Goal: Task Accomplishment & Management: Use online tool/utility

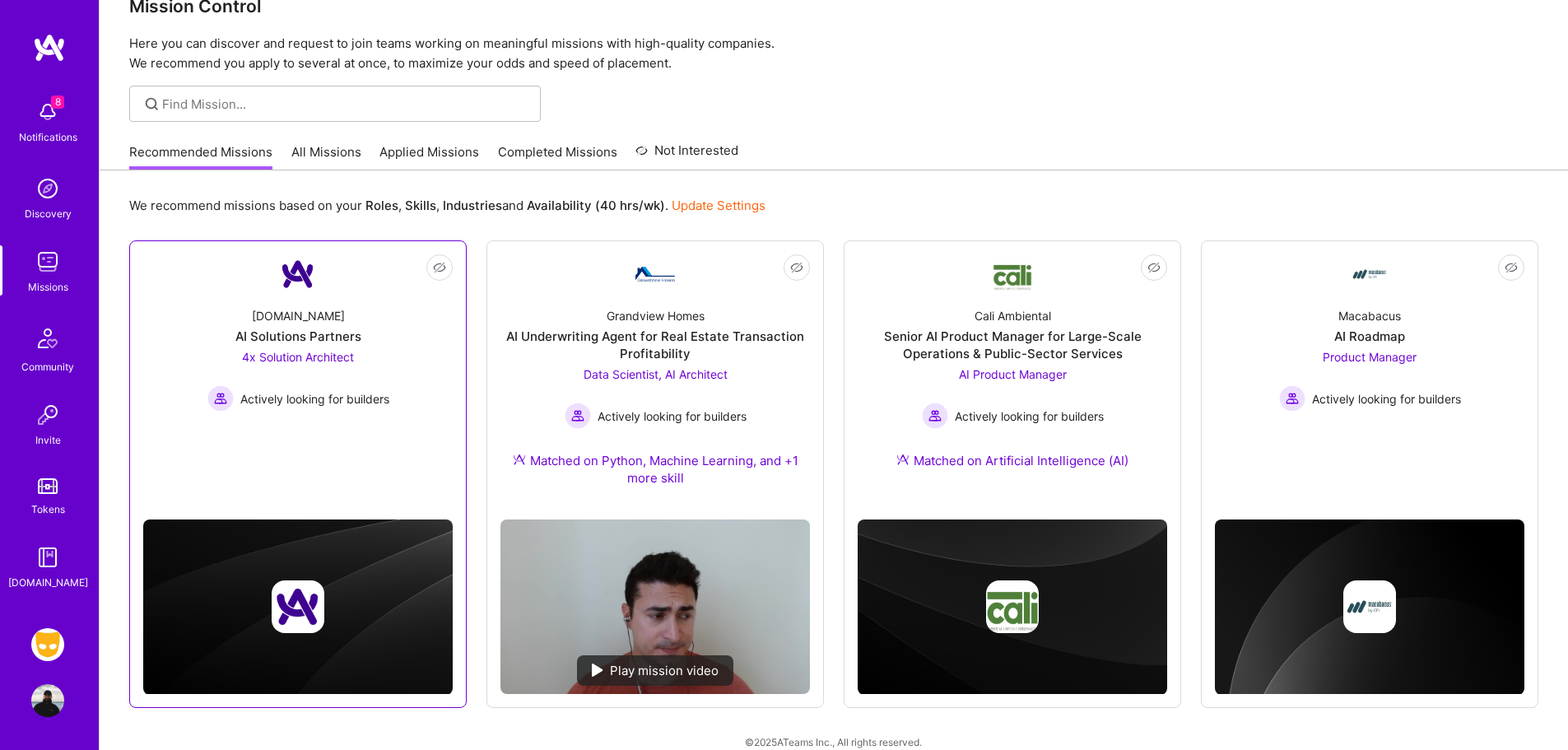
scroll to position [58, 0]
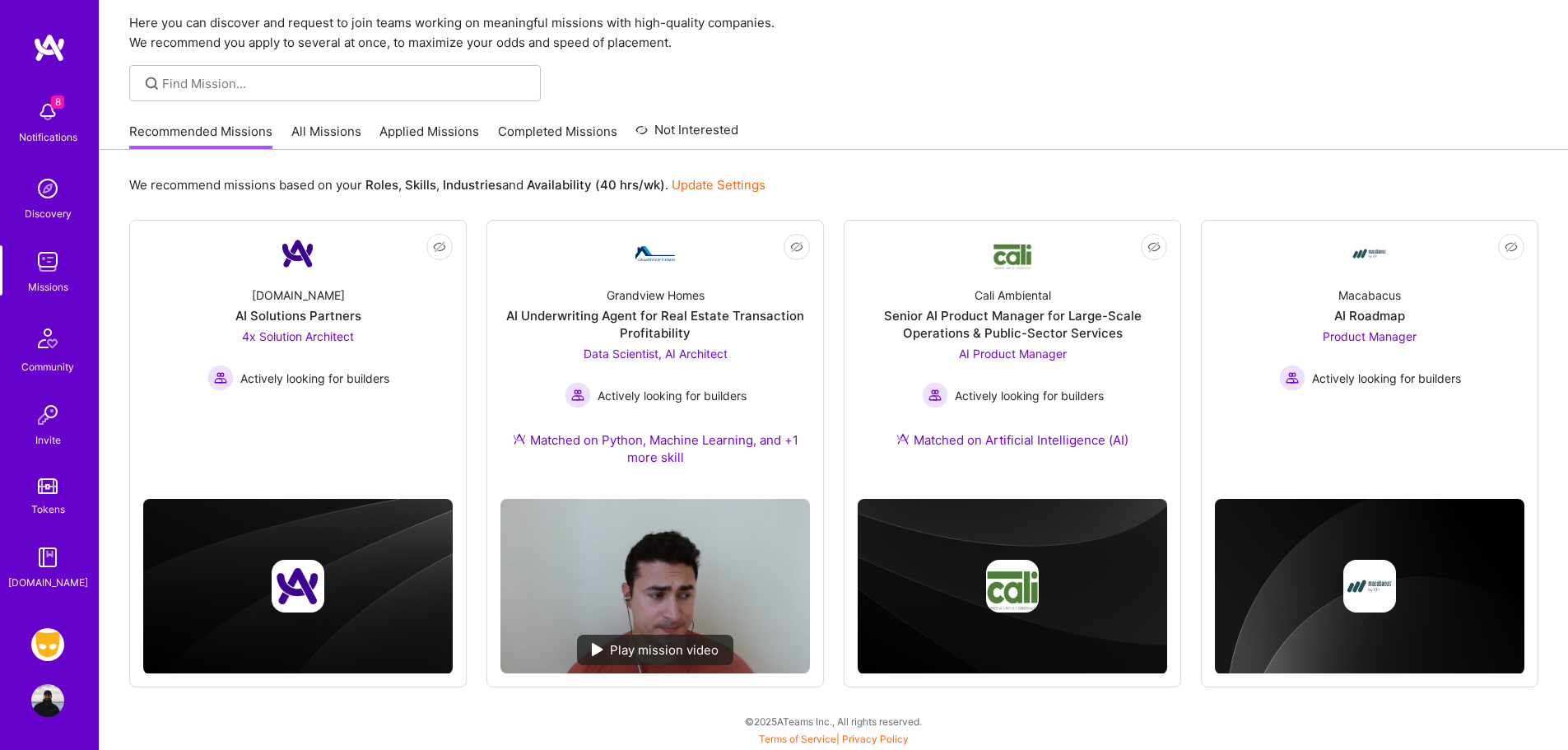
click at [50, 647] on img at bounding box center [47, 644] width 33 height 33
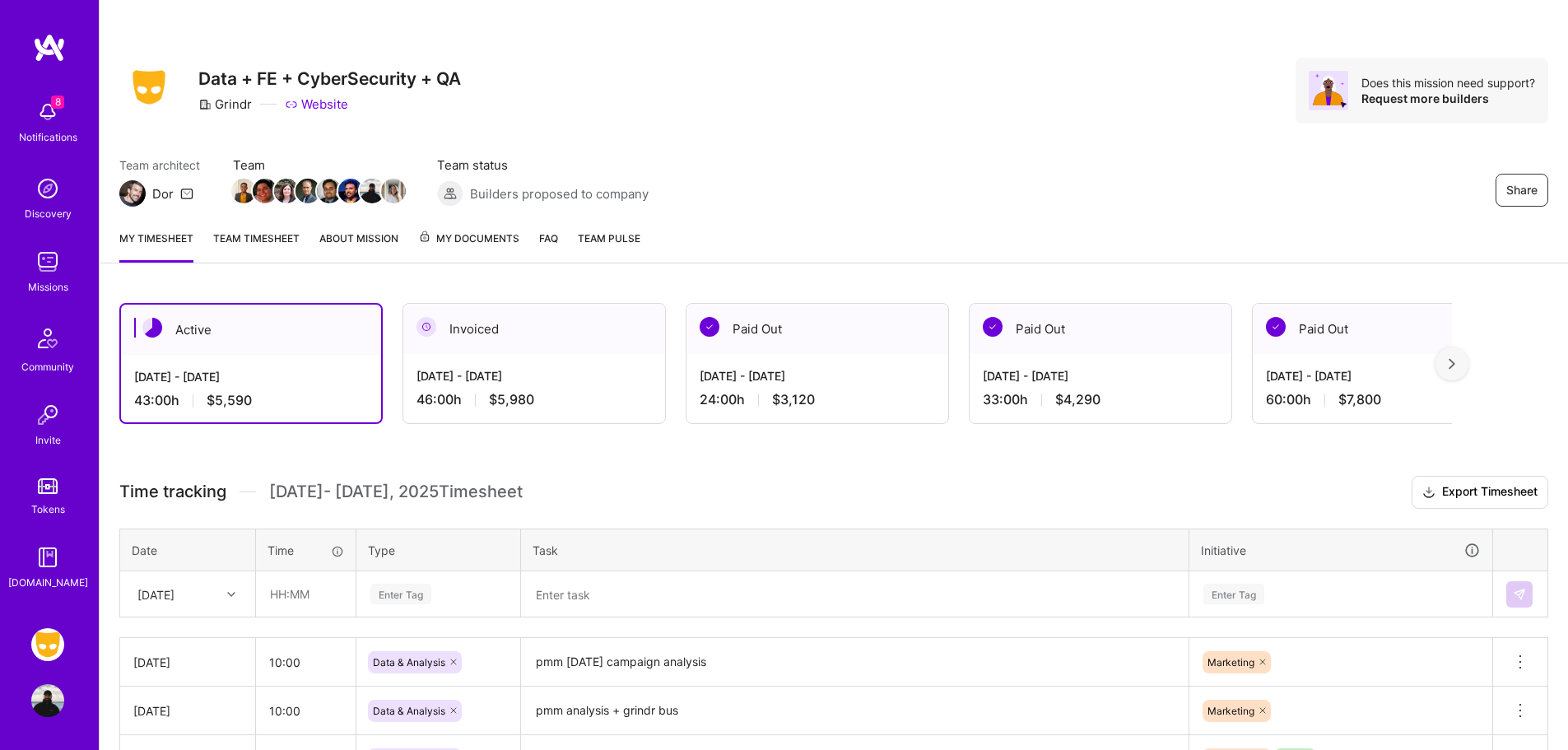
click at [643, 399] on div "46:00 h $5,980" at bounding box center [534, 399] width 235 height 17
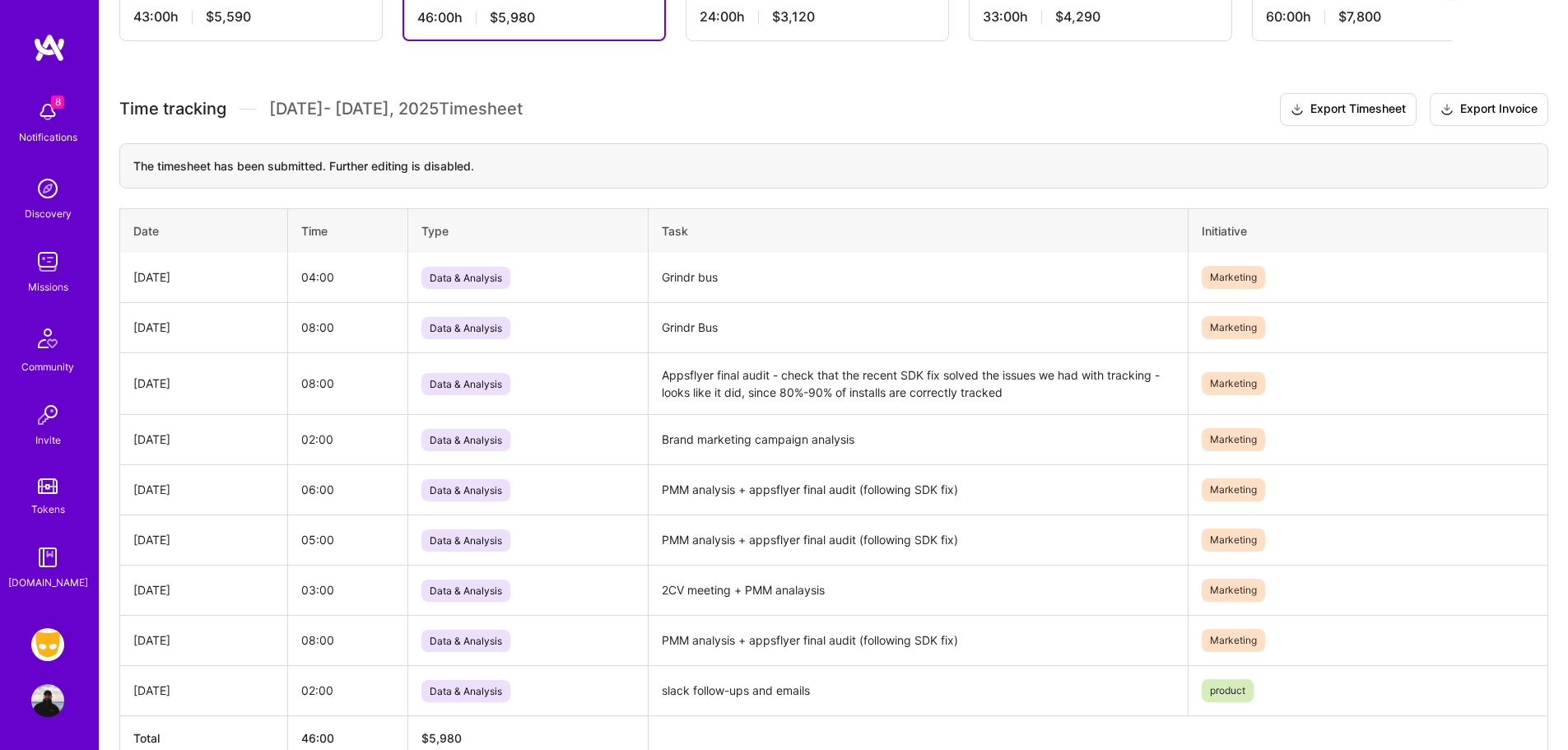
scroll to position [412, 0]
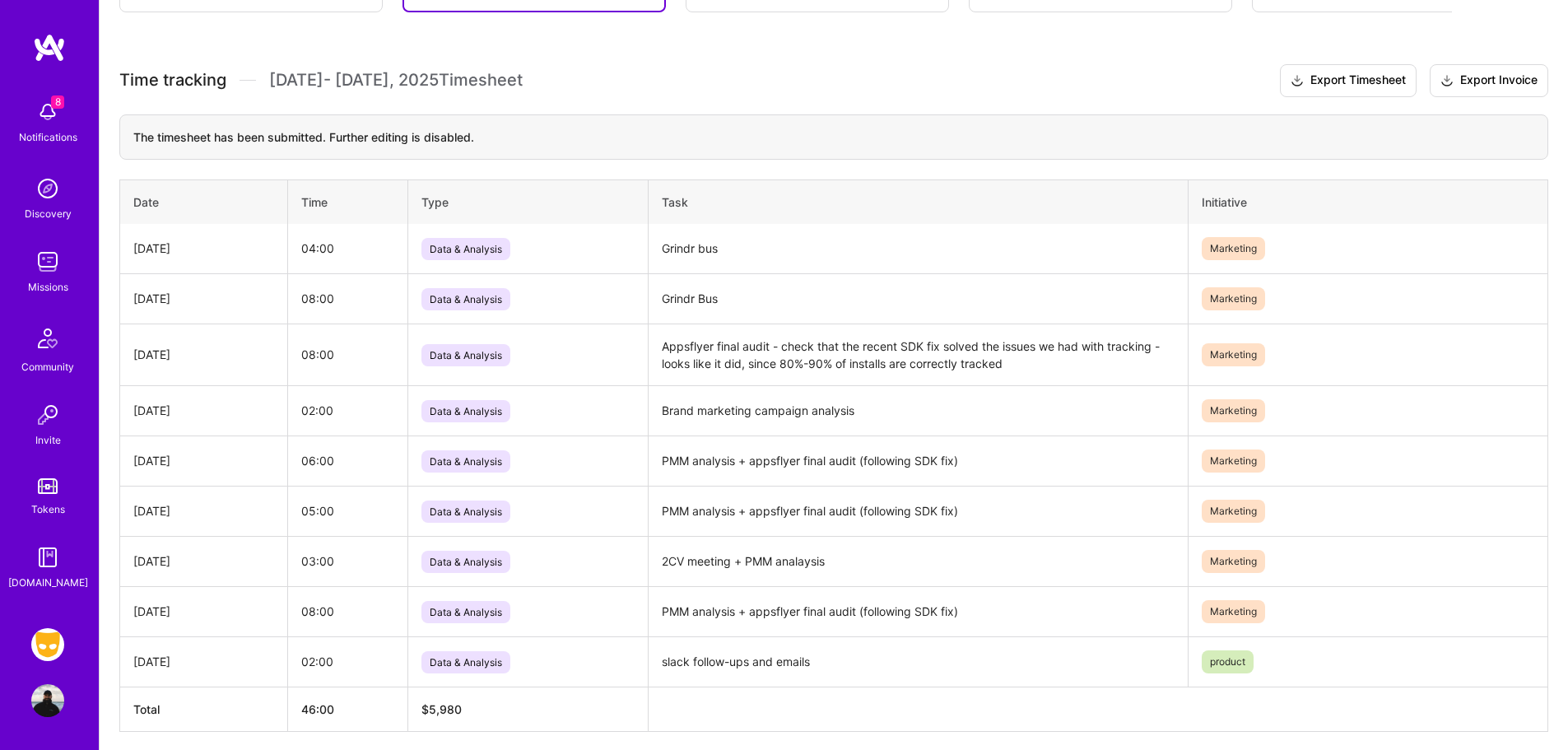
click at [740, 356] on td "Appsflyer final audit - check that the recent SDK fix solved the issues we had …" at bounding box center [918, 354] width 540 height 62
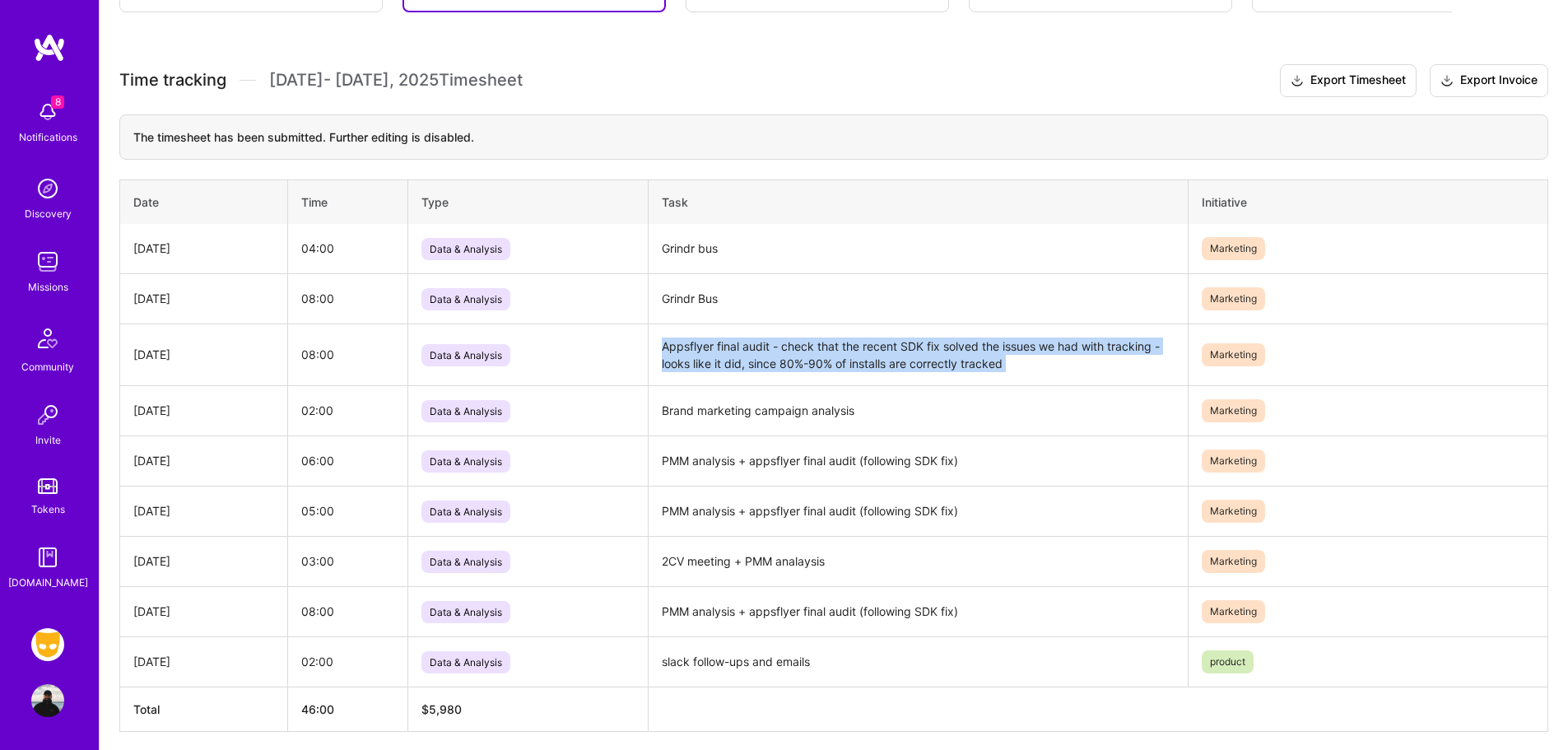
click at [740, 356] on td "Appsflyer final audit - check that the recent SDK fix solved the issues we had …" at bounding box center [918, 354] width 540 height 62
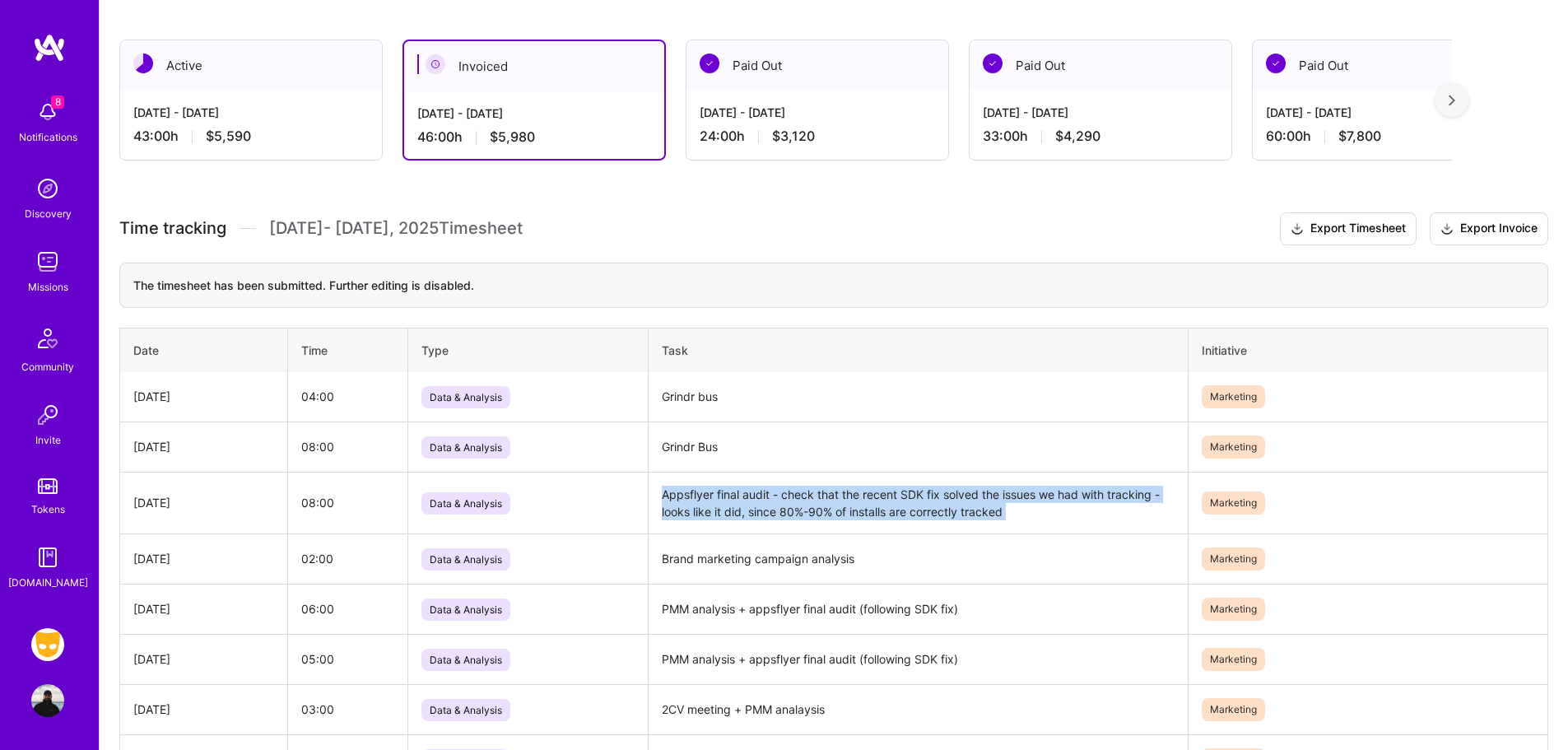
scroll to position [0, 0]
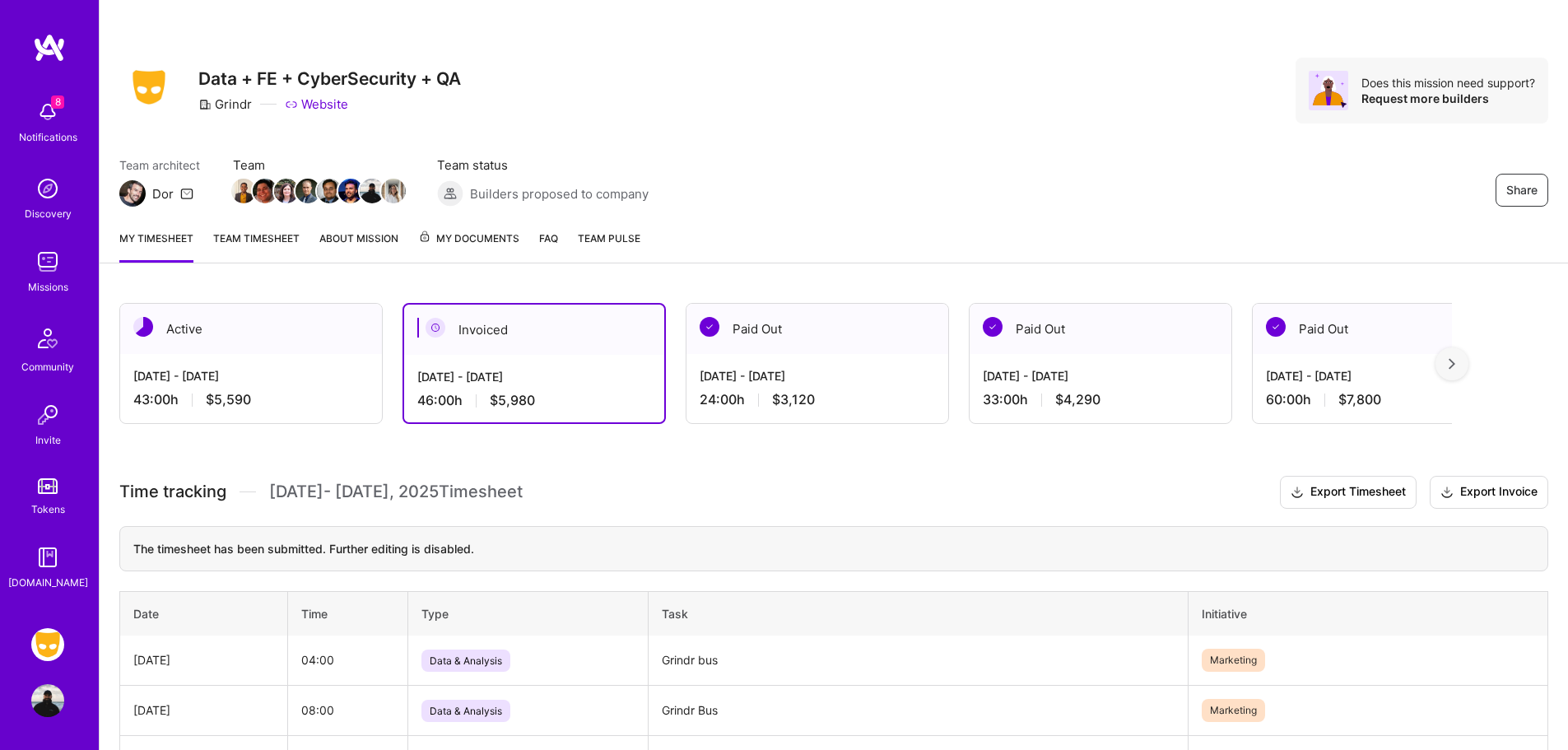
click at [274, 402] on div "43:00 h $5,590" at bounding box center [251, 399] width 235 height 17
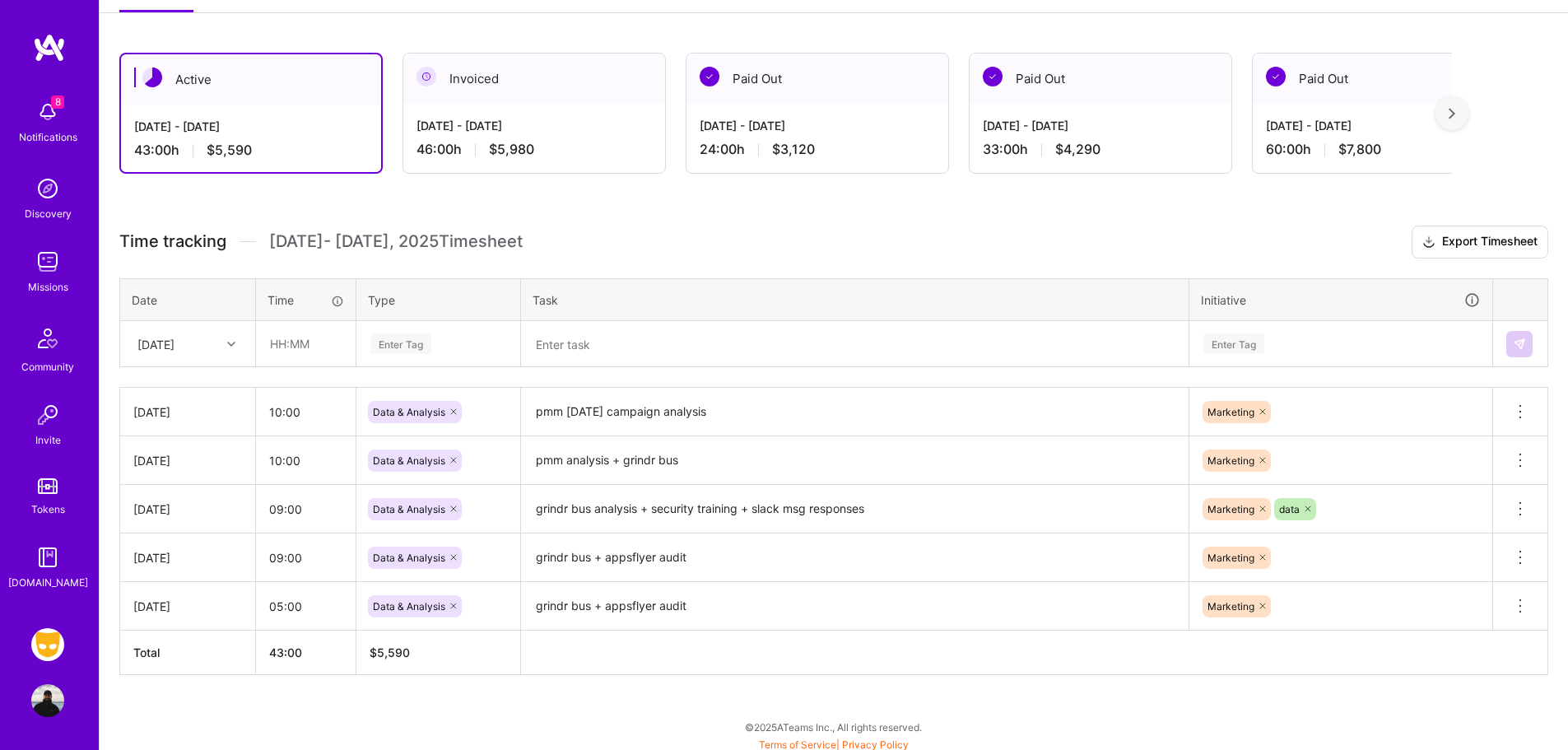
scroll to position [255, 0]
